Goal: Check status: Check status

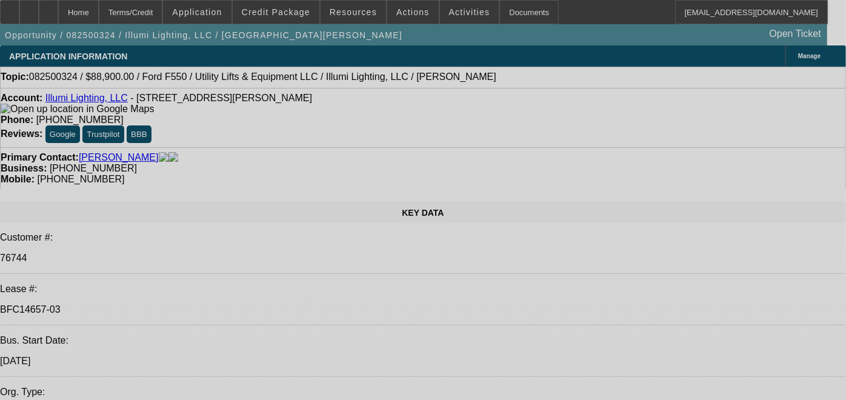
select select "0"
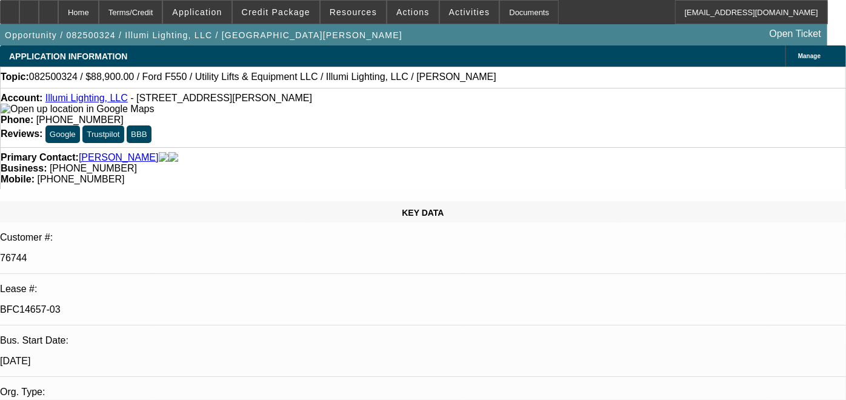
select select "0"
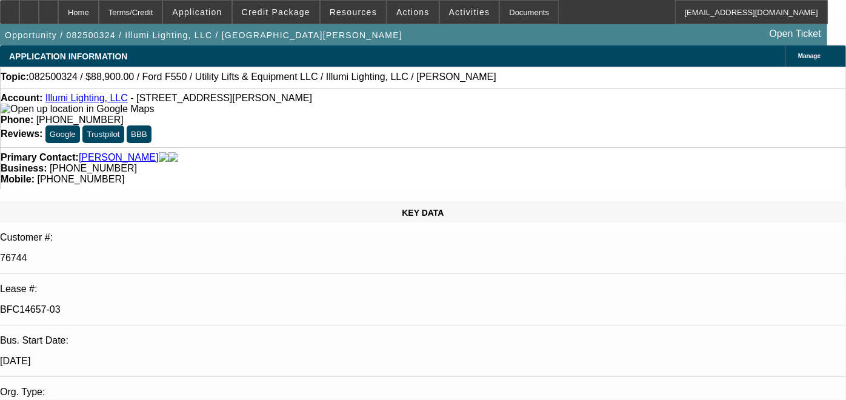
select select "0"
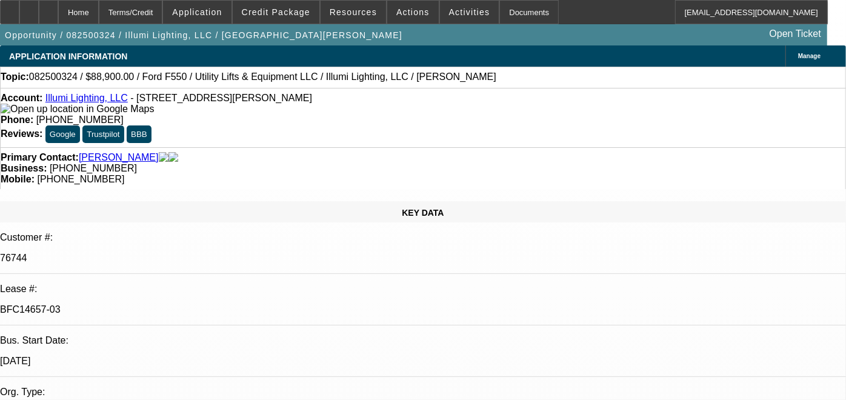
select select "0"
select select "1"
select select "3"
select select "6"
select select "1"
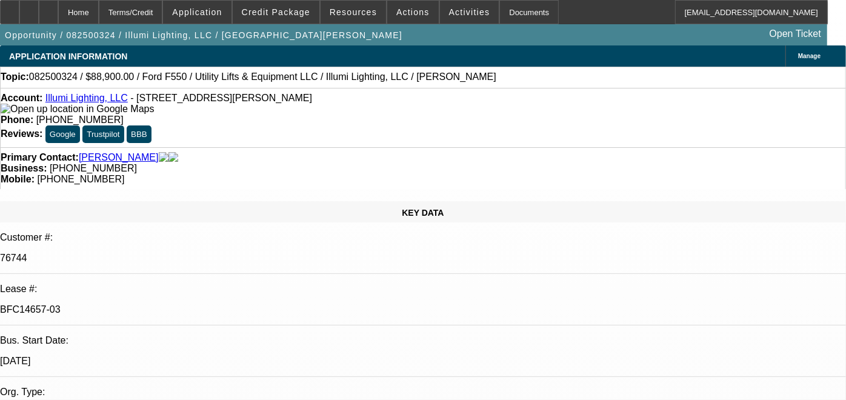
select select "3"
select select "6"
select select "1"
select select "3"
select select "6"
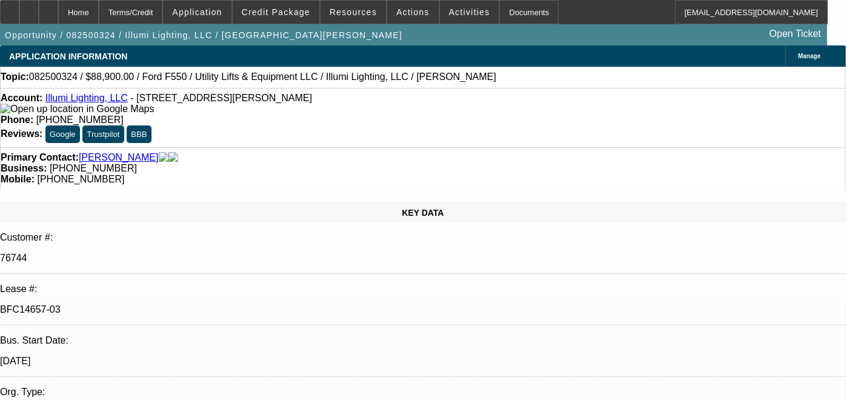
select select "1"
select select "3"
select select "6"
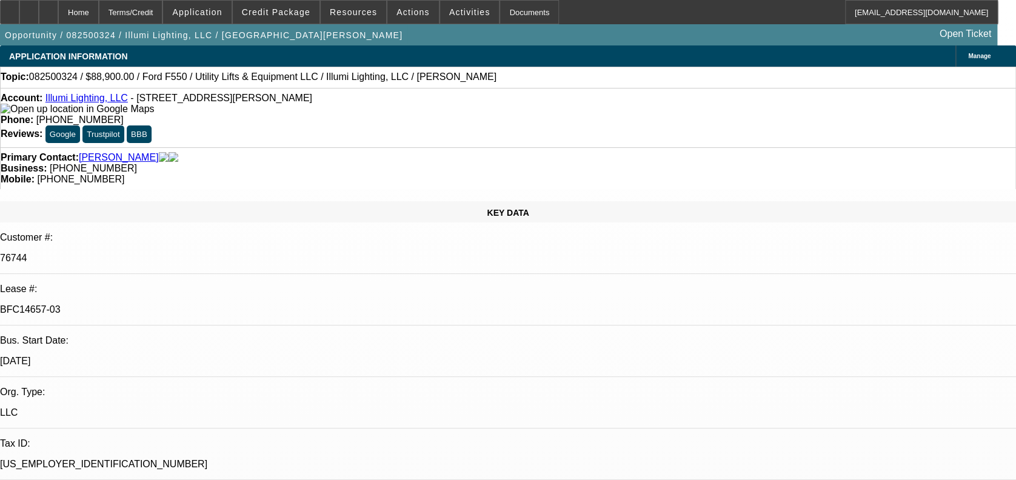
drag, startPoint x: 776, startPoint y: 238, endPoint x: 861, endPoint y: 265, distance: 89.1
drag, startPoint x: 861, startPoint y: 265, endPoint x: 829, endPoint y: 276, distance: 33.4
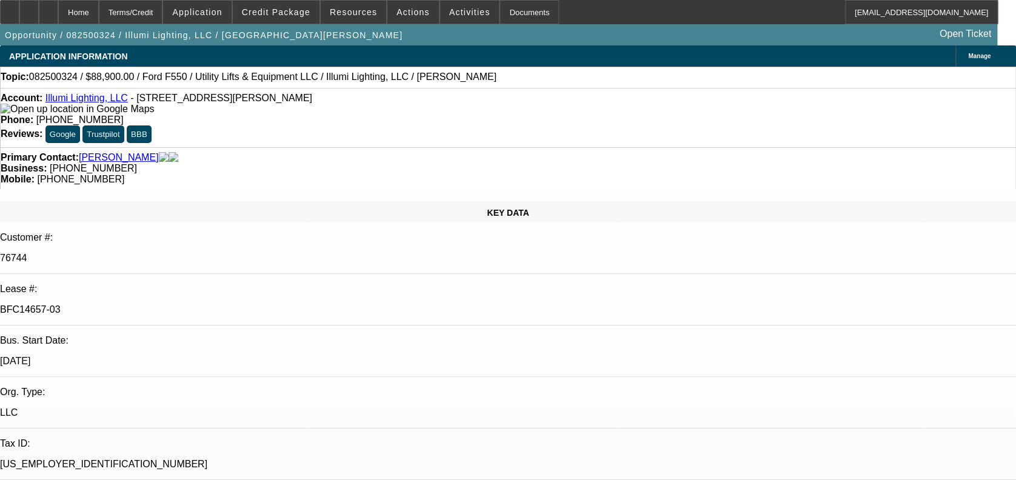
drag, startPoint x: 761, startPoint y: 244, endPoint x: 824, endPoint y: 247, distance: 63.1
drag, startPoint x: 824, startPoint y: 247, endPoint x: 817, endPoint y: 247, distance: 7.3
